Goal: Find contact information: Find contact information

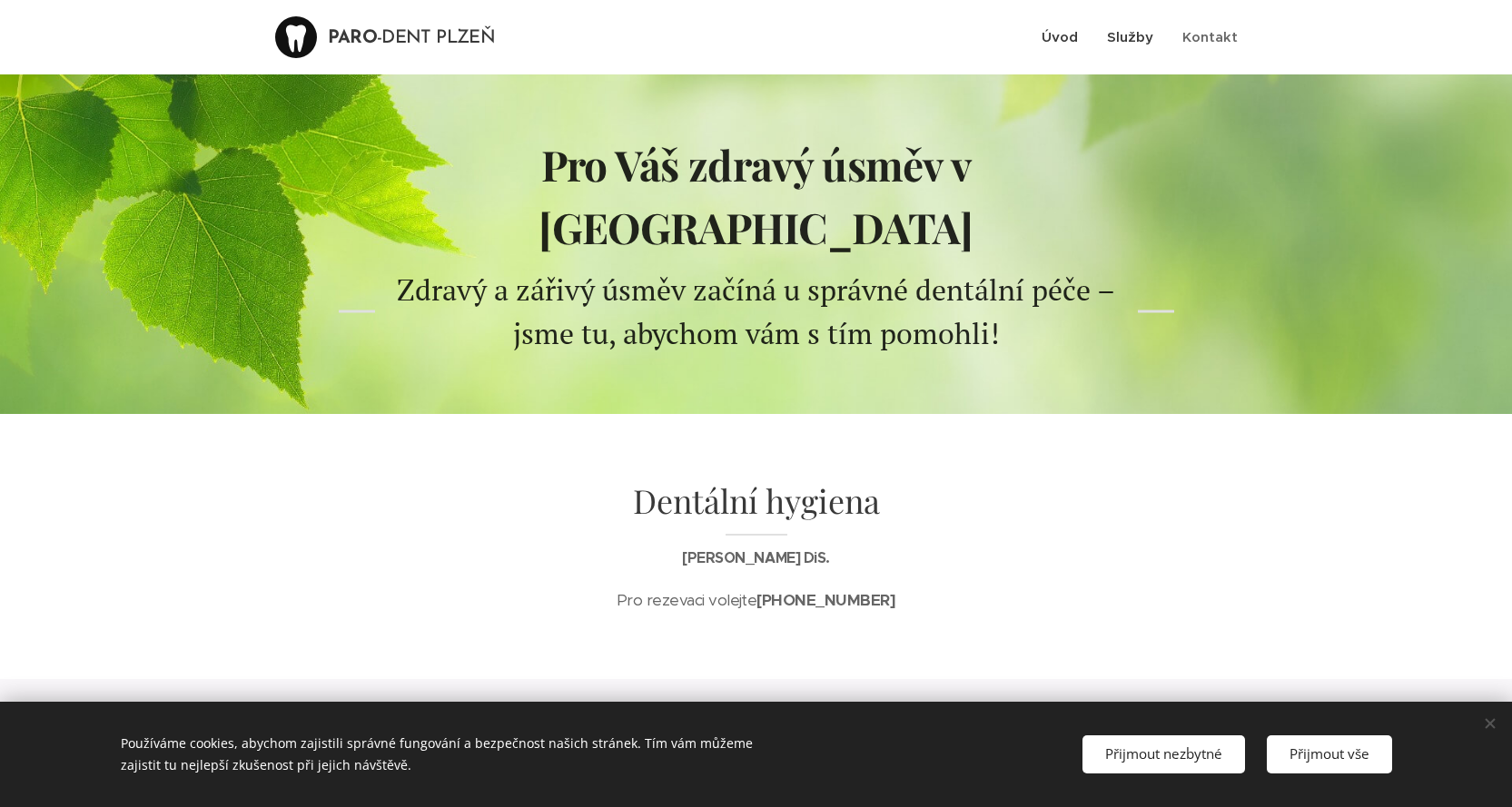
click at [1137, 40] on span "Služby" at bounding box center [1130, 37] width 47 height 17
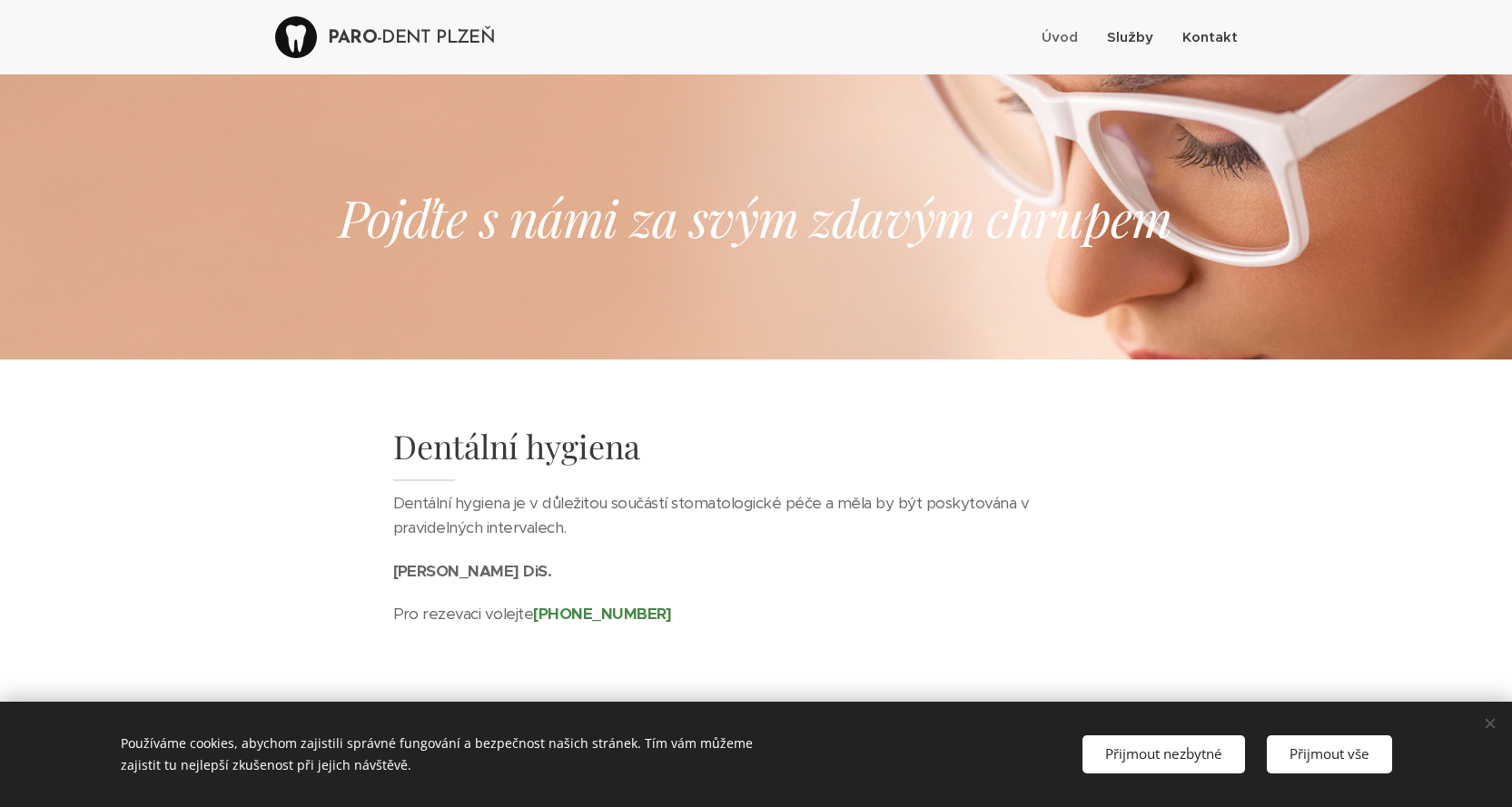
click at [1211, 38] on span "Kontakt" at bounding box center [1210, 37] width 55 height 17
click at [1046, 33] on span "Úvod" at bounding box center [1059, 37] width 36 height 17
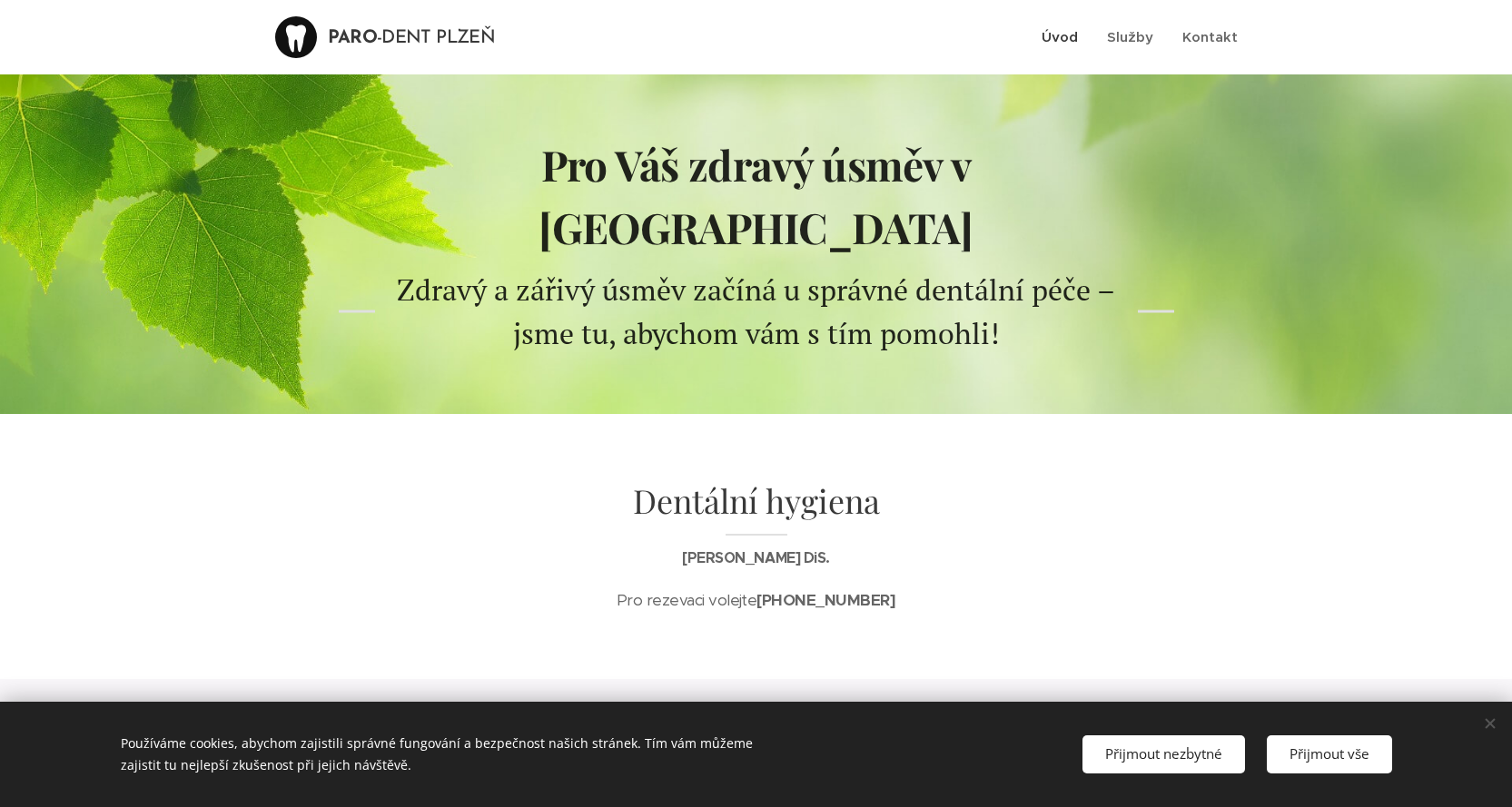
scroll to position [1, 0]
click at [1173, 749] on span "Přijmout nezbytné" at bounding box center [1163, 754] width 118 height 18
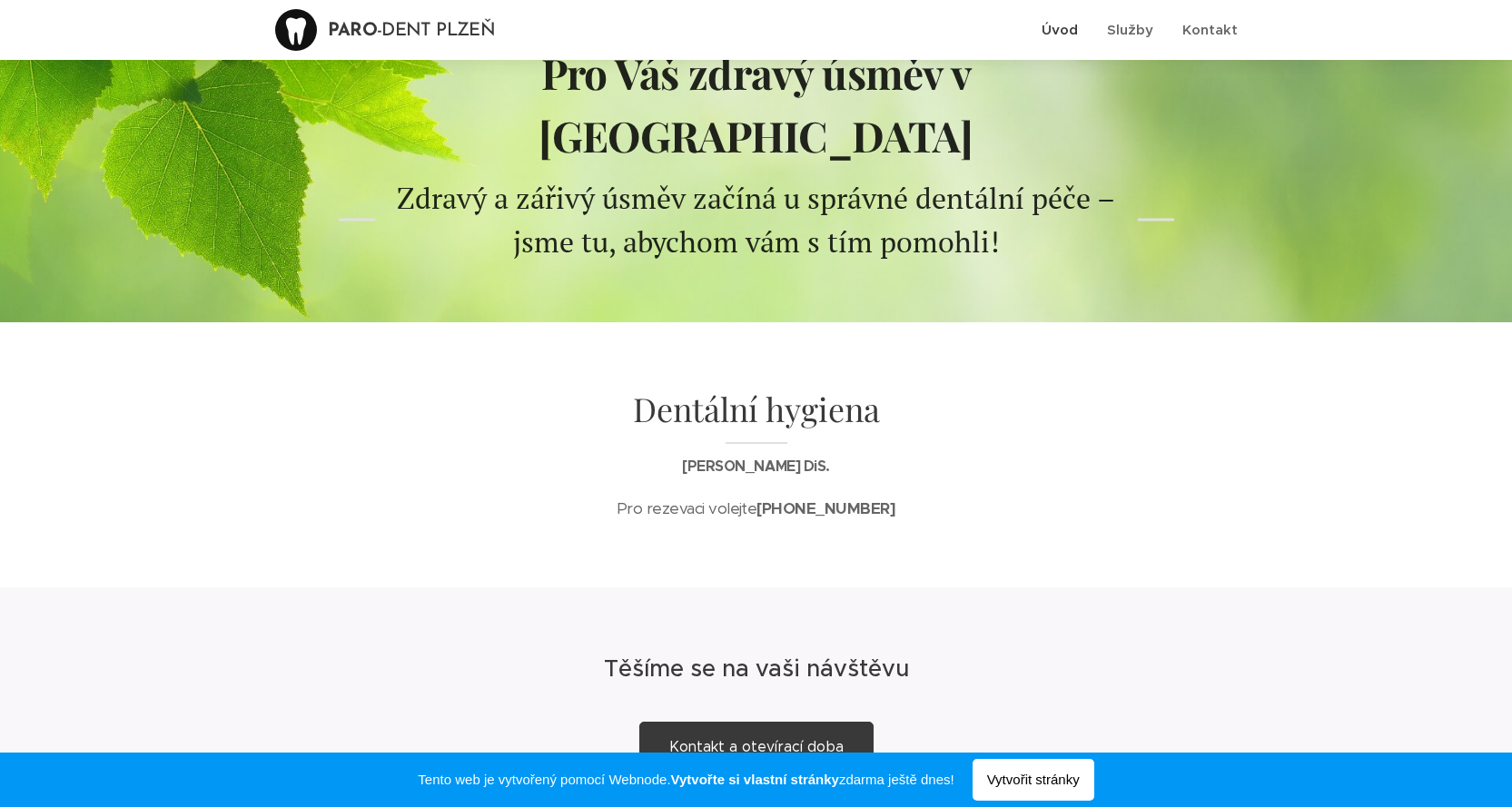
scroll to position [231, 0]
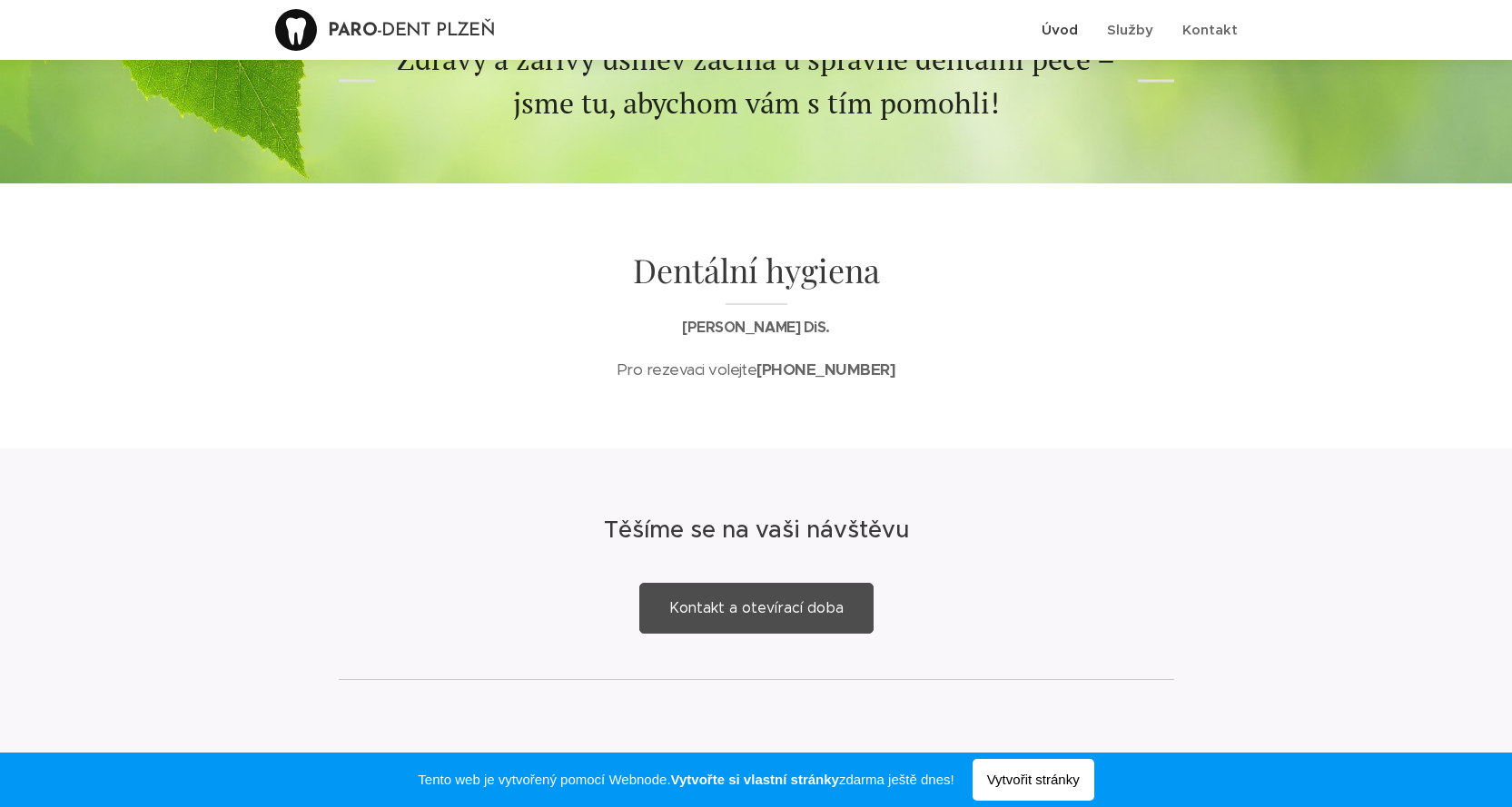
click at [744, 599] on span "Kontakt a otevírací doba" at bounding box center [756, 608] width 175 height 17
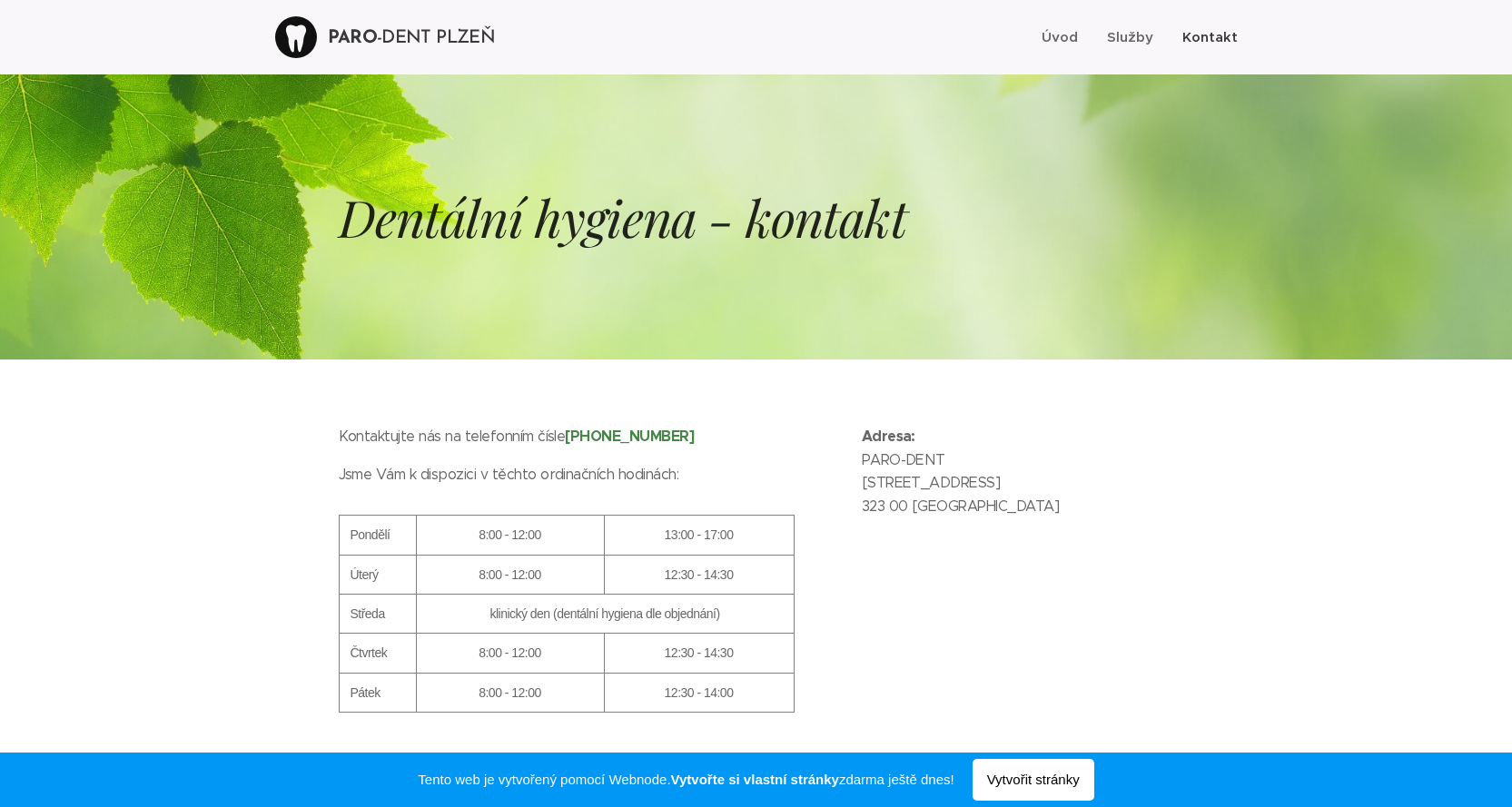
click at [1228, 33] on span "Kontakt" at bounding box center [1210, 37] width 55 height 17
click at [1138, 36] on span "Služby" at bounding box center [1130, 37] width 47 height 17
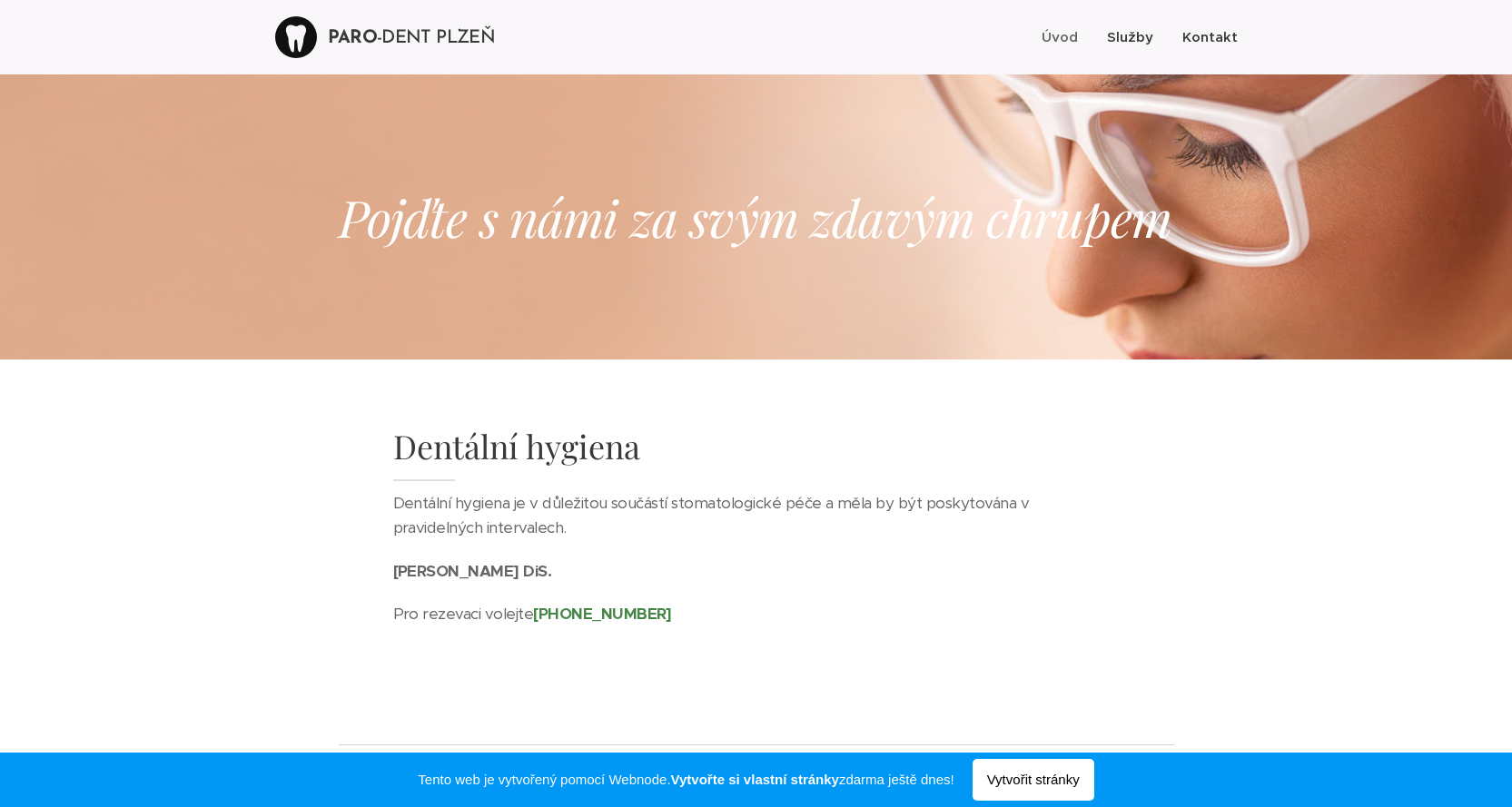
click at [1206, 38] on span "Kontakt" at bounding box center [1210, 37] width 55 height 17
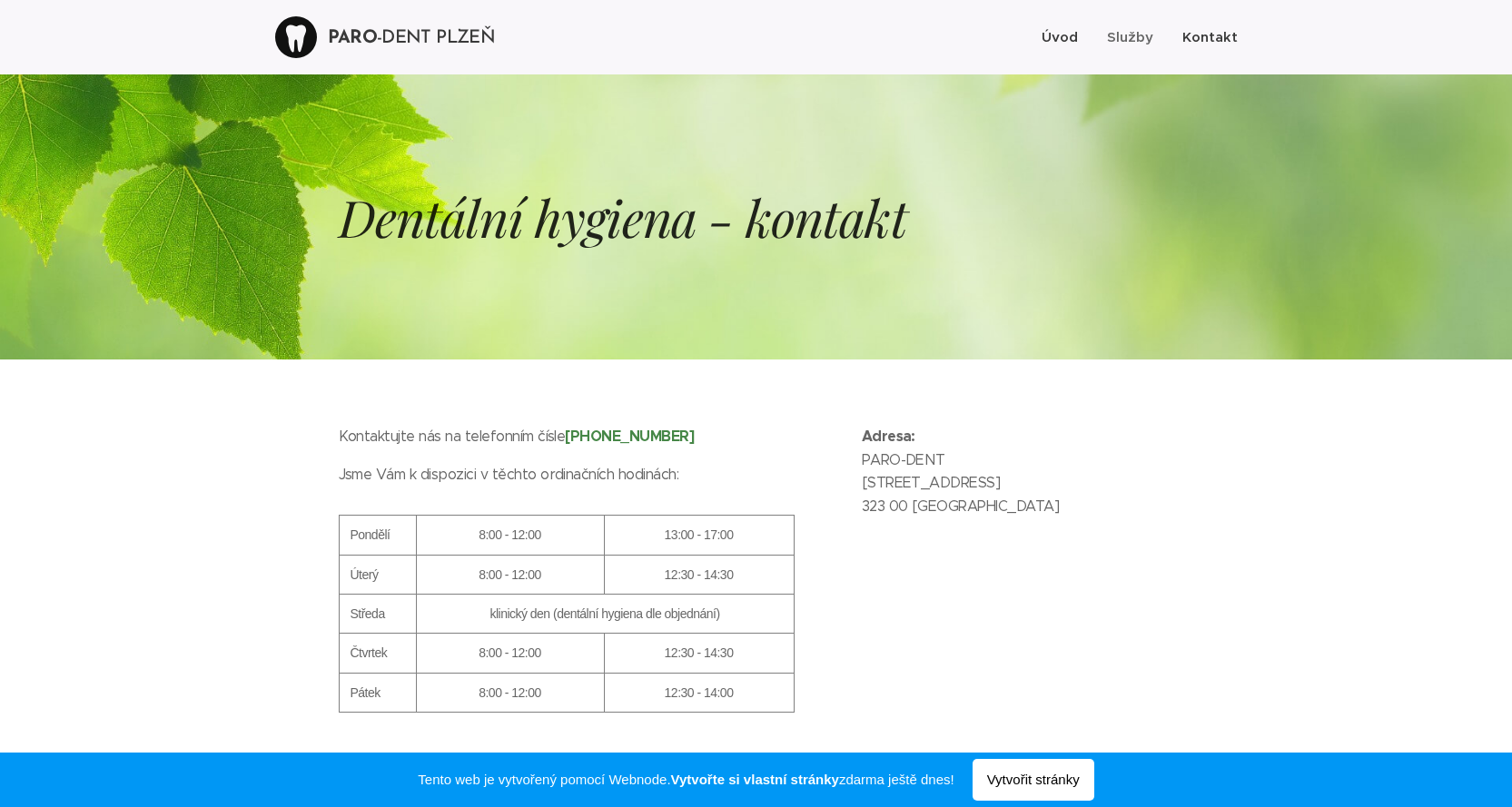
click at [1058, 35] on span "Úvod" at bounding box center [1059, 37] width 36 height 17
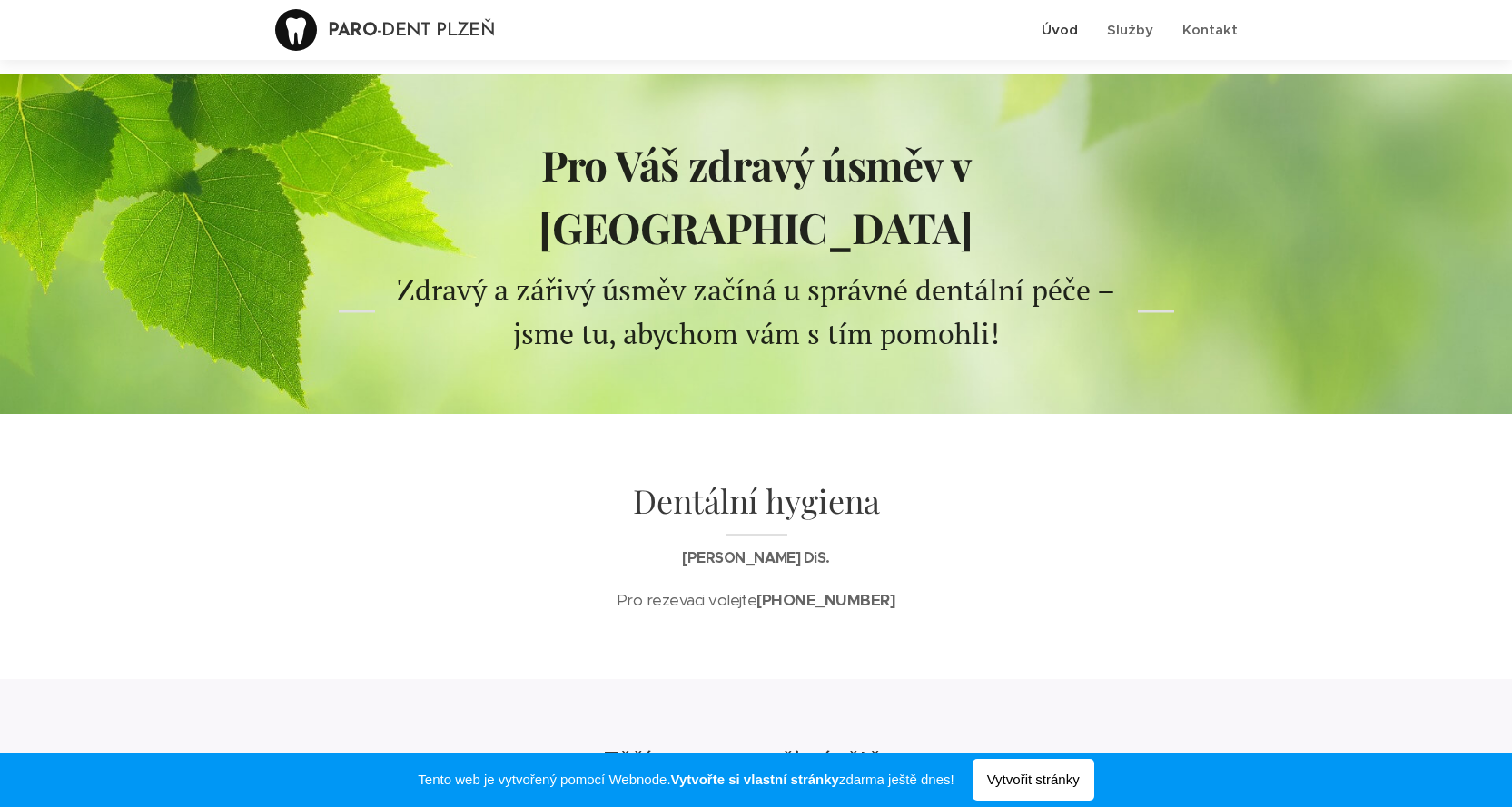
scroll to position [231, 0]
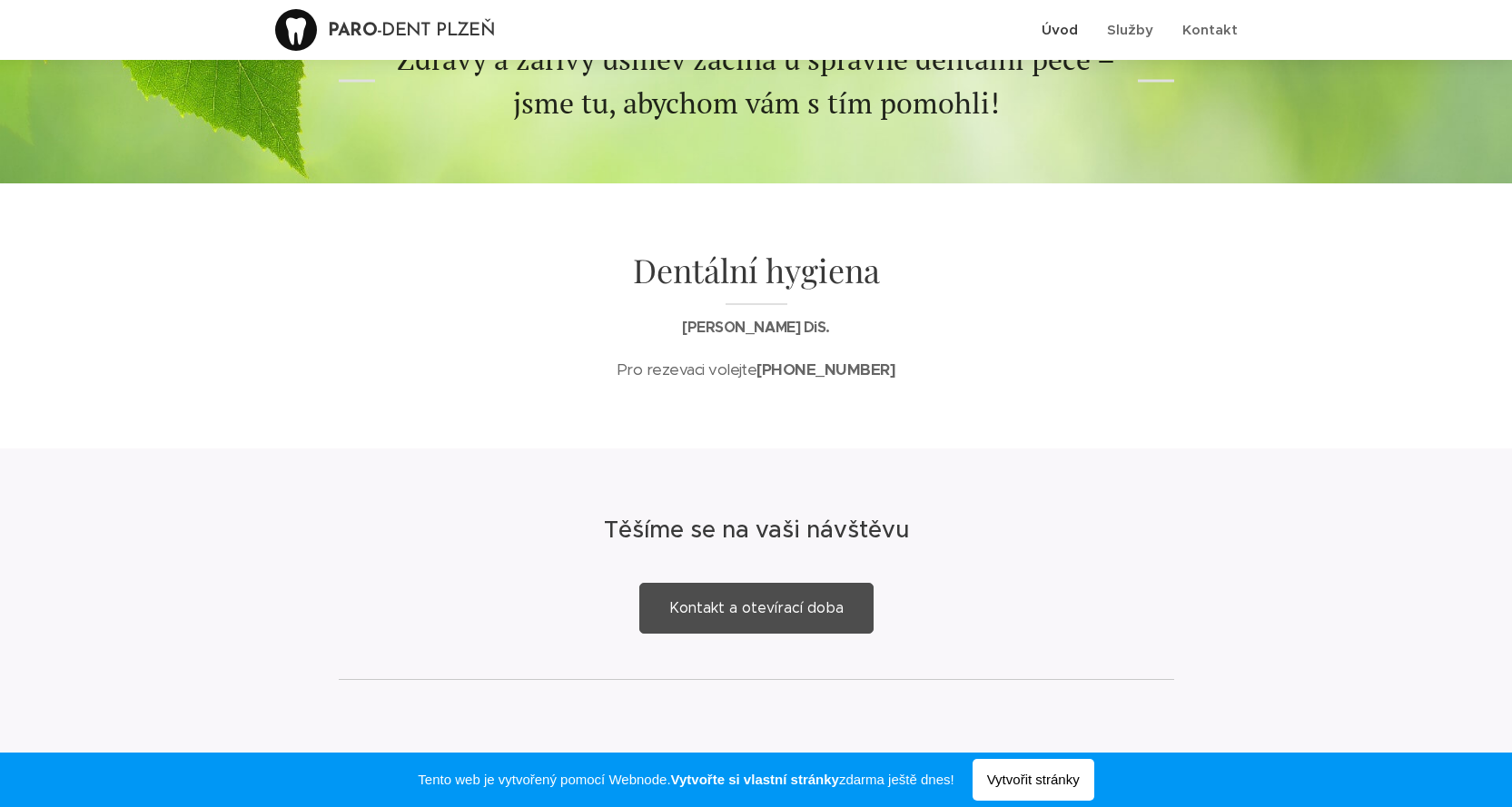
click at [758, 599] on span "Kontakt a otevírací doba" at bounding box center [756, 608] width 175 height 17
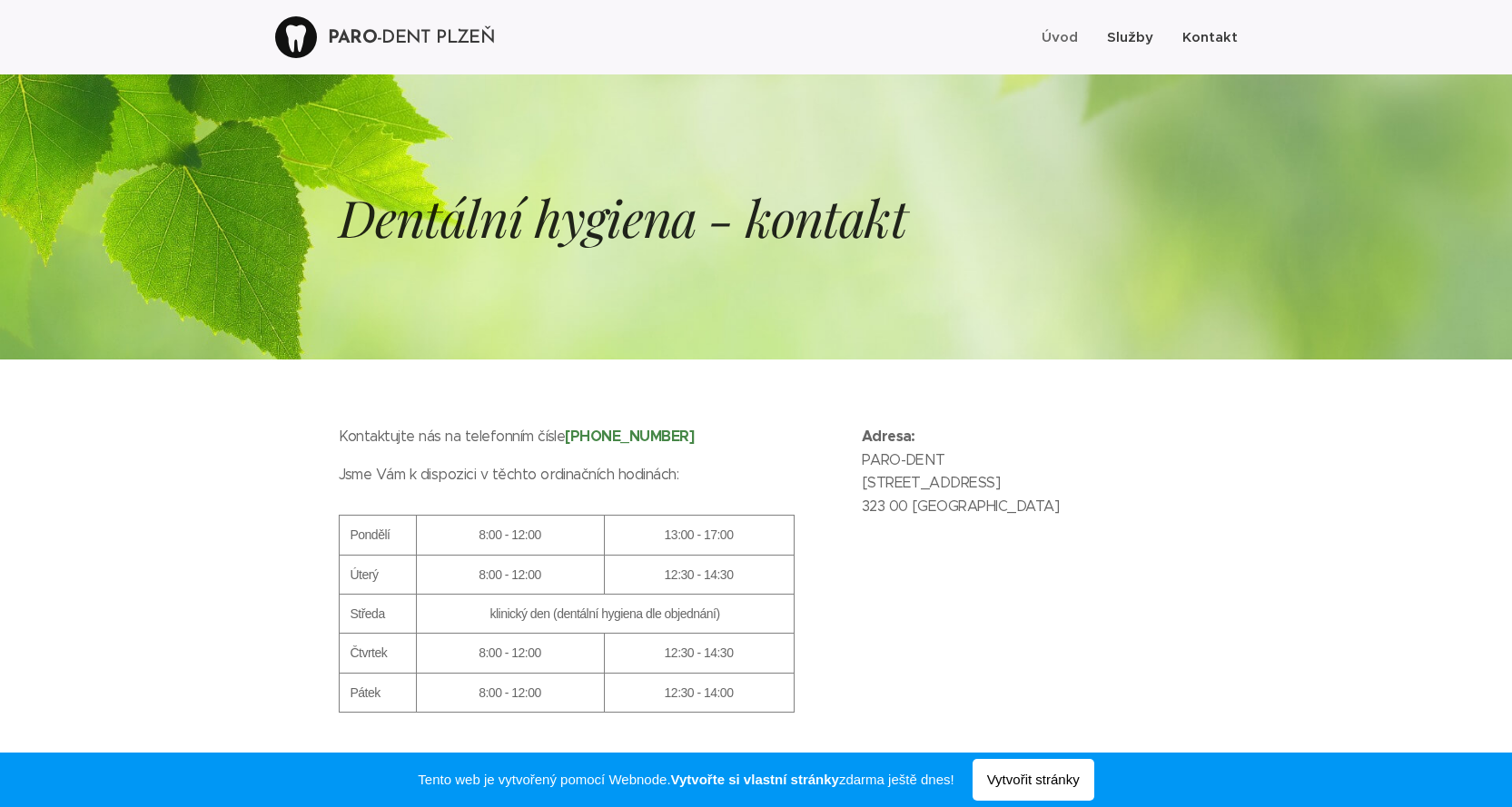
click at [1141, 36] on span "Služby" at bounding box center [1130, 37] width 47 height 17
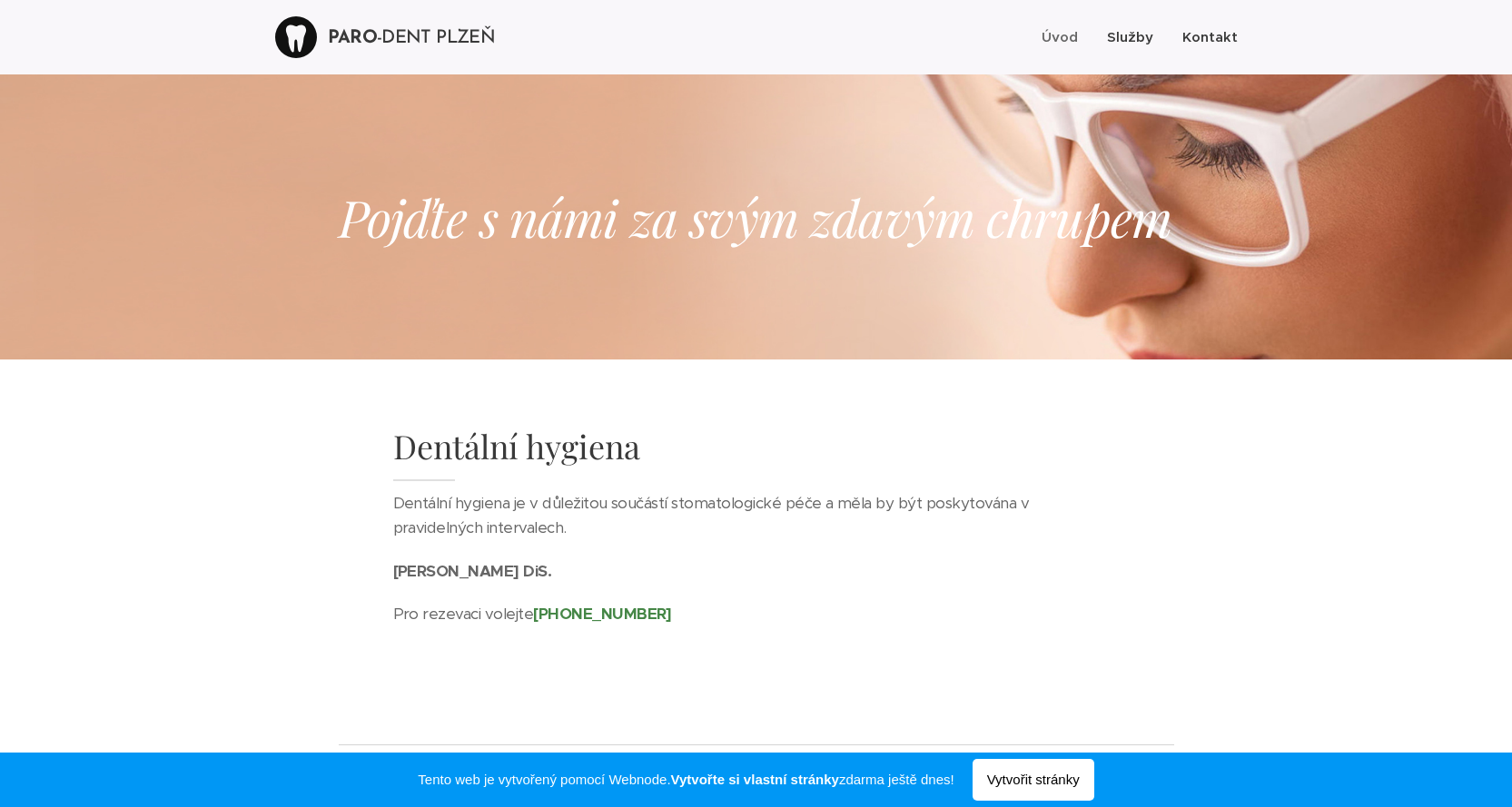
click at [1215, 37] on span "Kontakt" at bounding box center [1210, 37] width 55 height 17
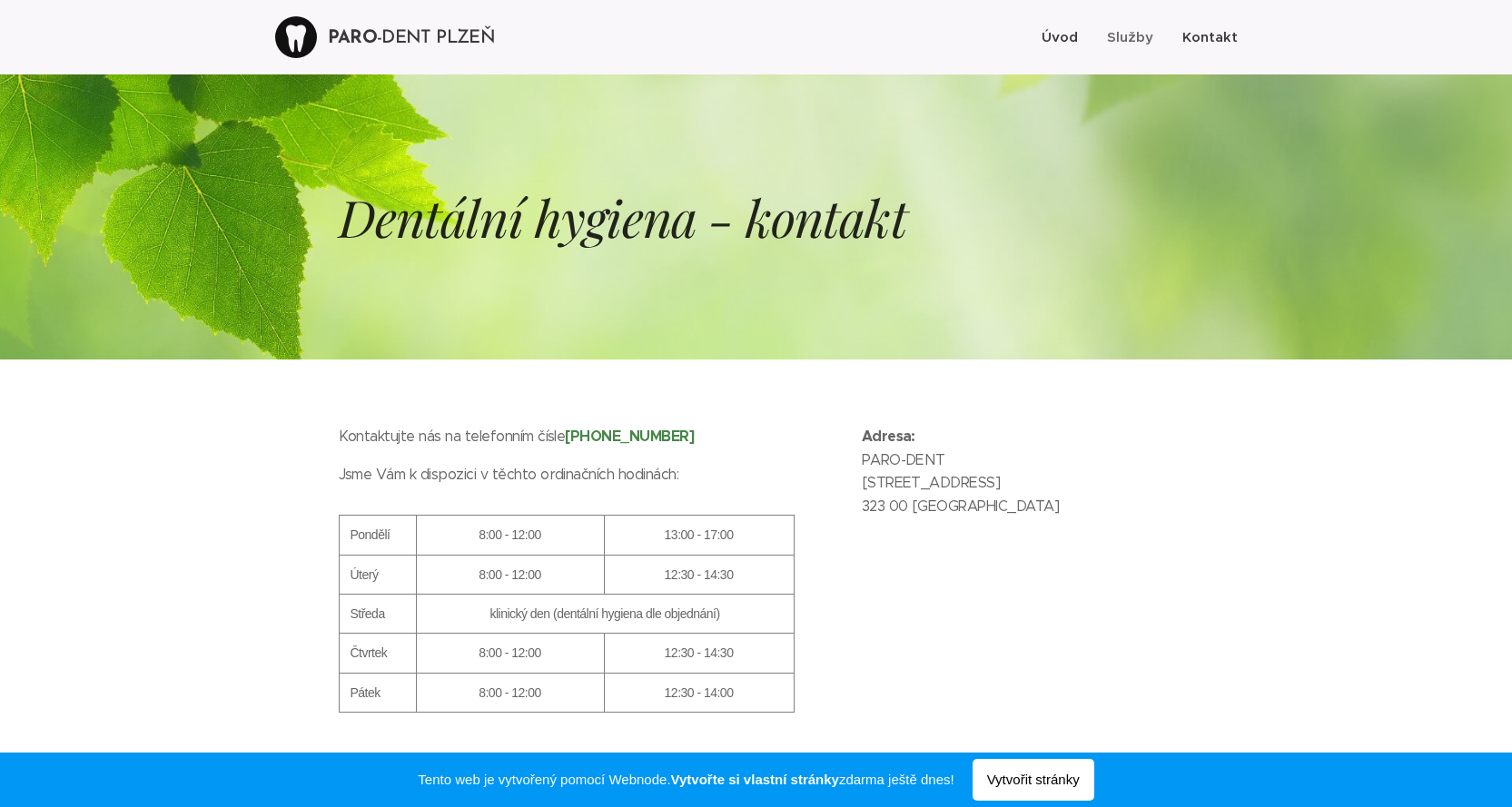
click at [1058, 43] on span "Úvod" at bounding box center [1059, 37] width 36 height 17
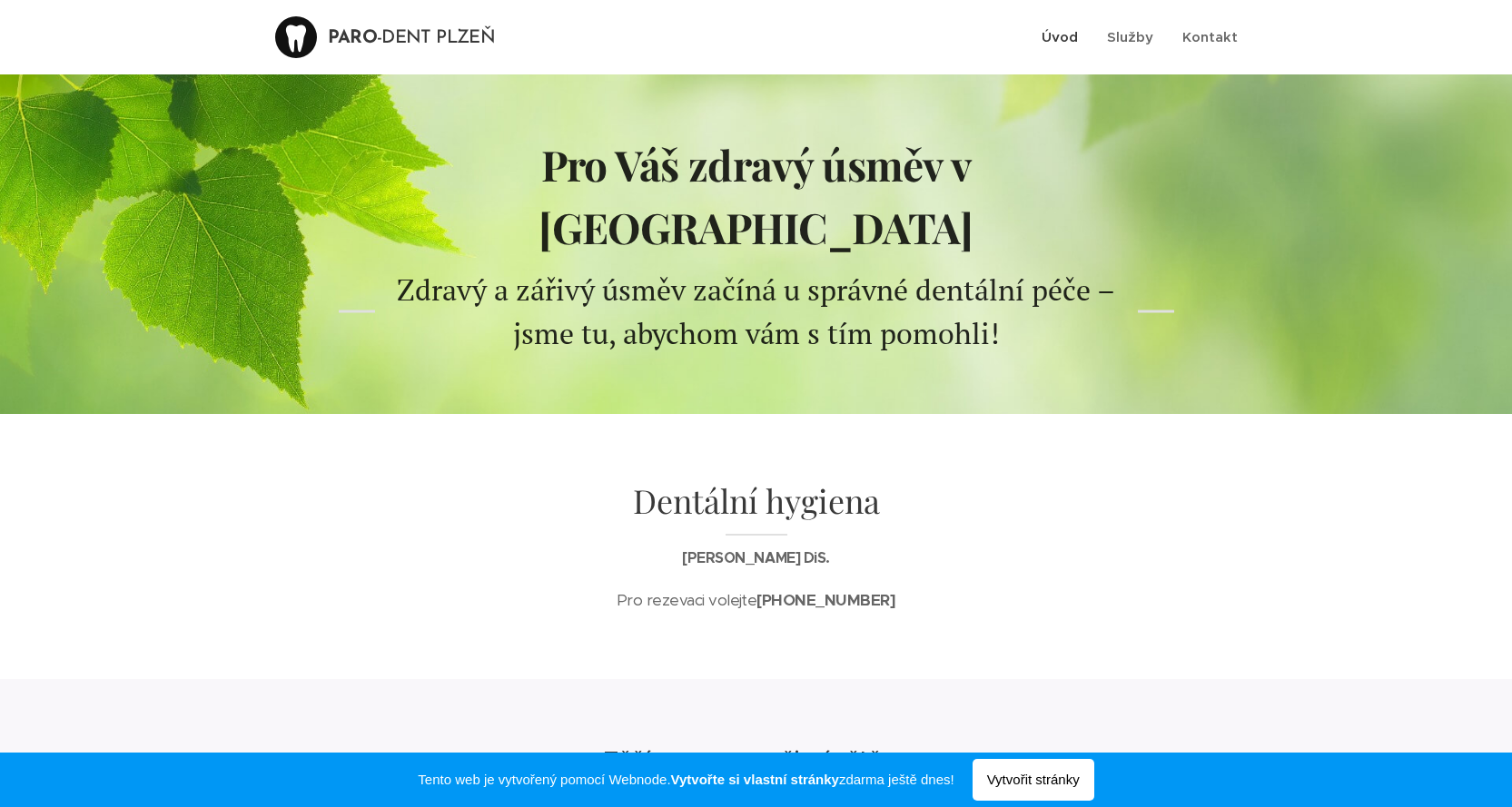
scroll to position [231, 0]
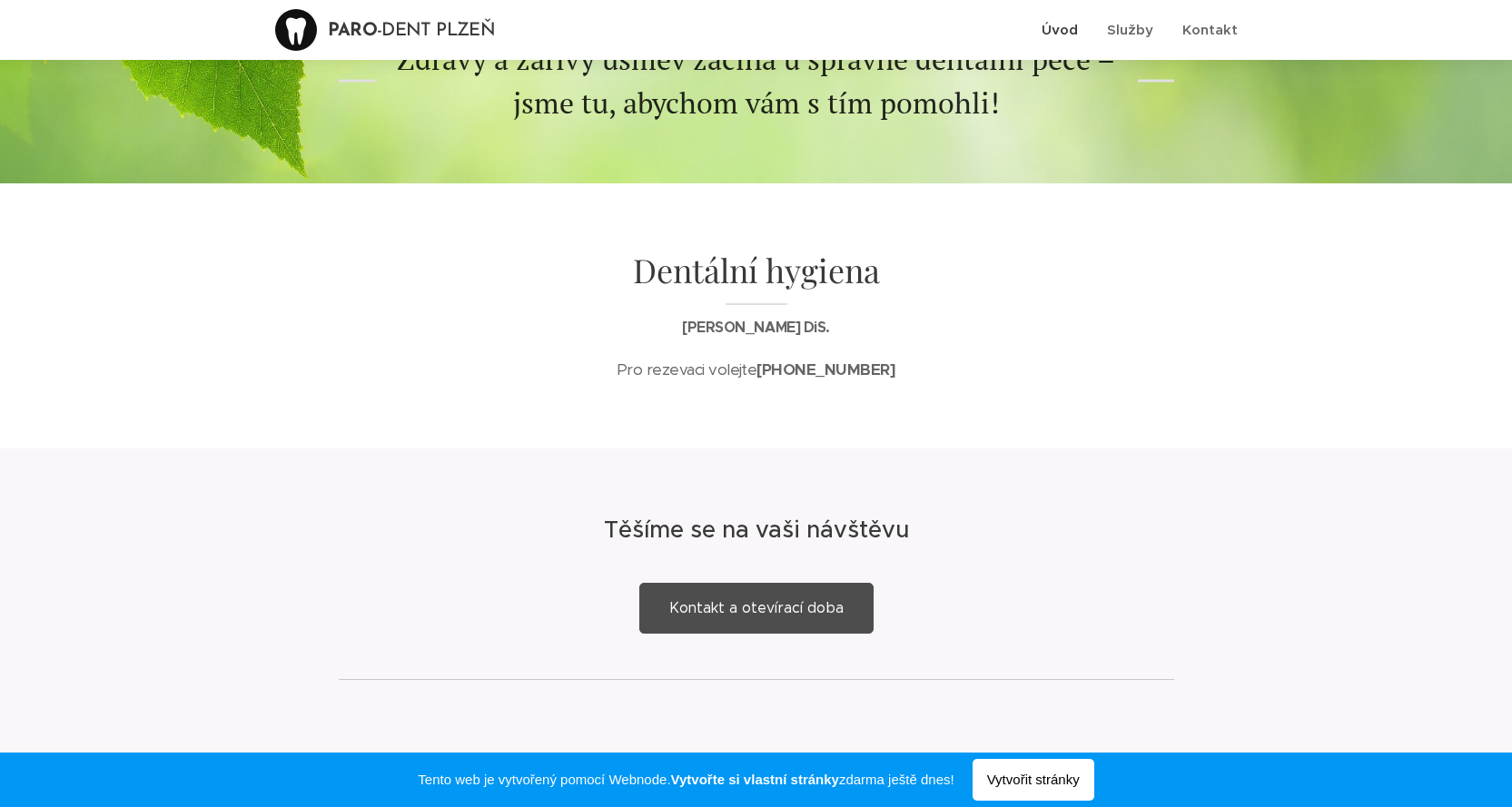
click at [816, 599] on span "Kontakt a otevírací doba" at bounding box center [756, 608] width 175 height 17
